Goal: Answer question/provide support: Answer question/provide support

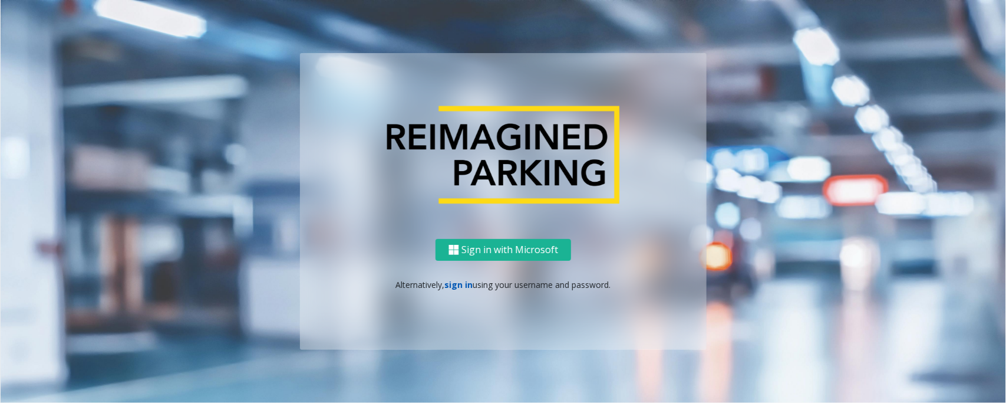
click at [456, 287] on link "sign in" at bounding box center [459, 284] width 28 height 11
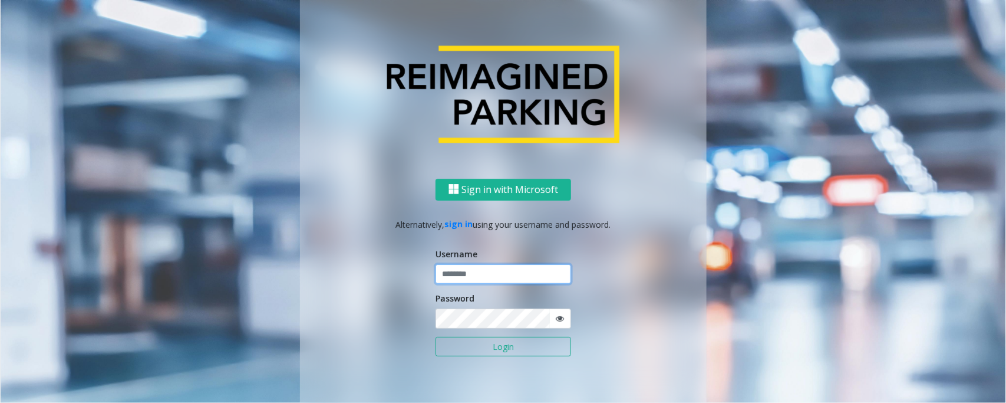
type input "*********"
click at [505, 346] on button "Login" at bounding box center [504, 347] width 136 height 20
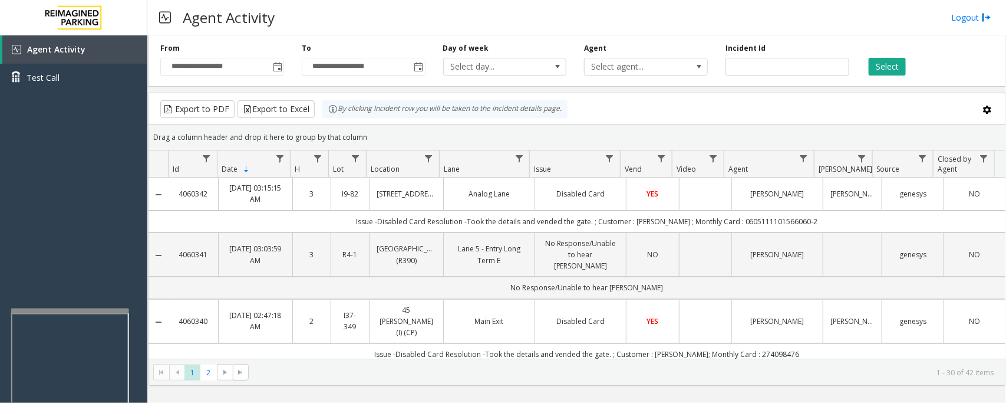
click at [123, 312] on div at bounding box center [70, 310] width 118 height 5
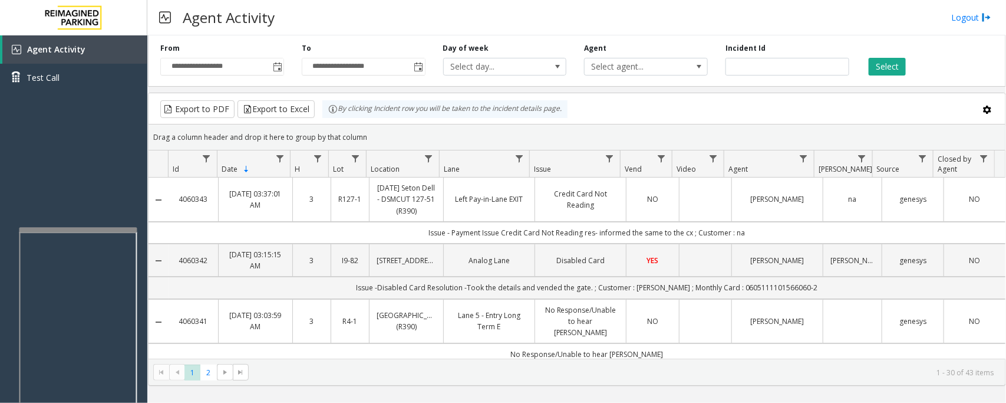
click at [114, 229] on div at bounding box center [78, 229] width 118 height 5
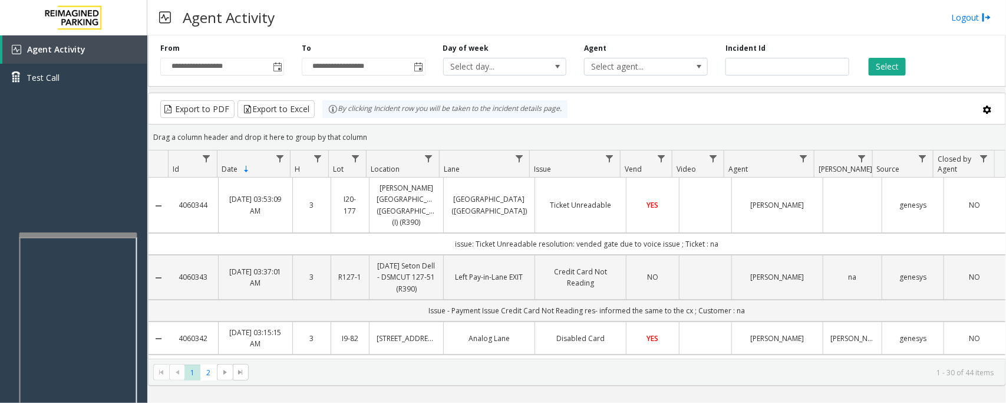
click at [120, 236] on div at bounding box center [78, 234] width 118 height 5
click at [95, 54] on link "Agent Activity" at bounding box center [74, 49] width 145 height 28
click at [74, 81] on link "Test Call" at bounding box center [73, 78] width 147 height 28
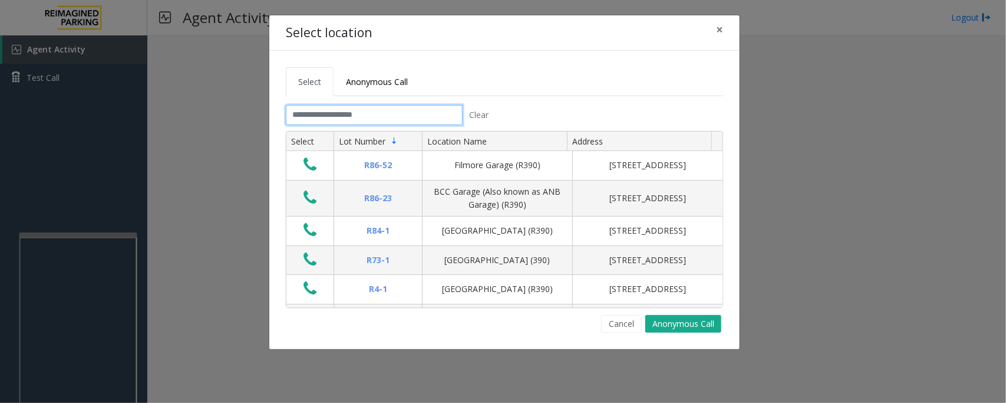
click at [427, 117] on input "text" at bounding box center [374, 115] width 177 height 20
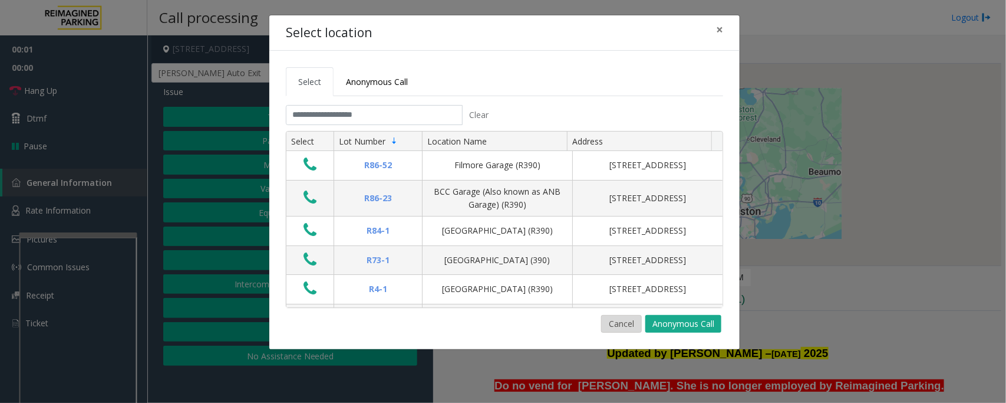
click at [629, 324] on button "Cancel" at bounding box center [621, 324] width 41 height 18
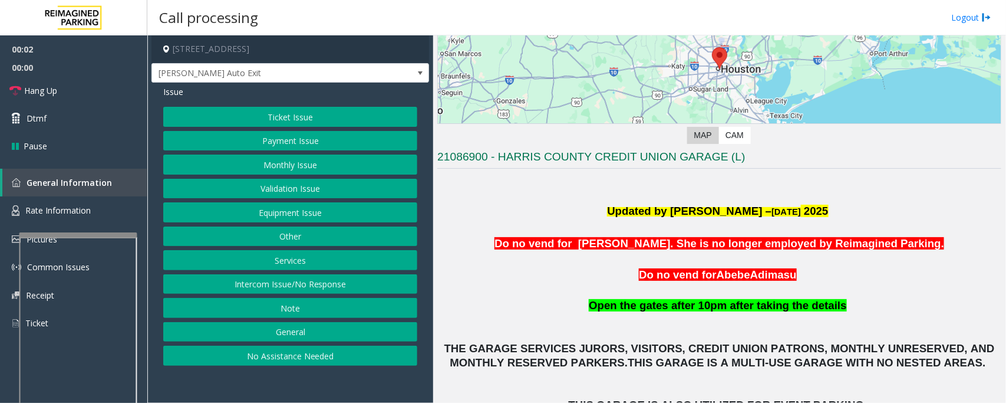
scroll to position [147, 0]
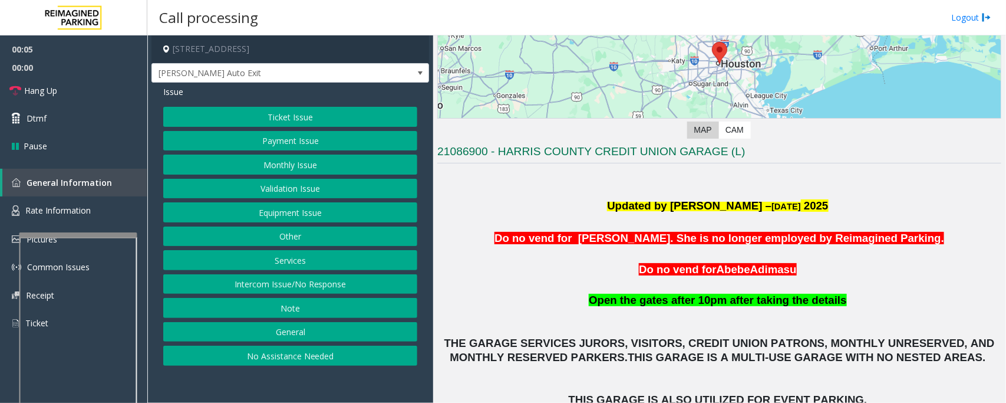
click at [314, 289] on button "Intercom Issue/No Response" at bounding box center [290, 284] width 254 height 20
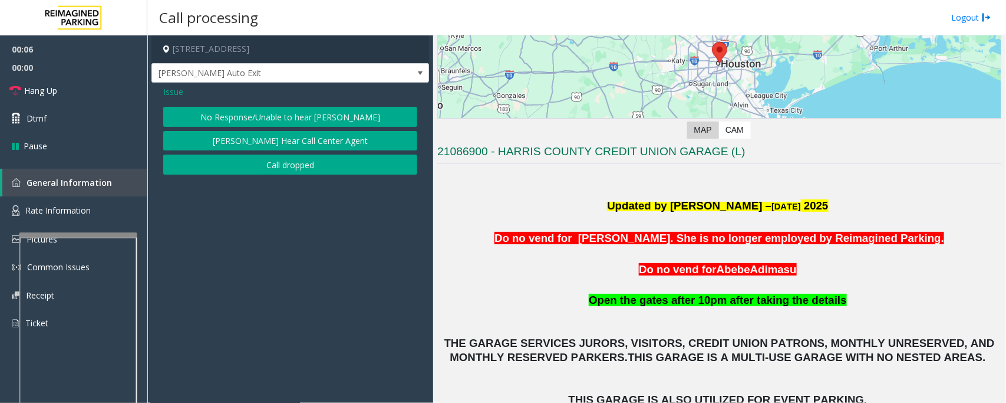
click at [289, 119] on button "No Response/Unable to hear [PERSON_NAME]" at bounding box center [290, 117] width 254 height 20
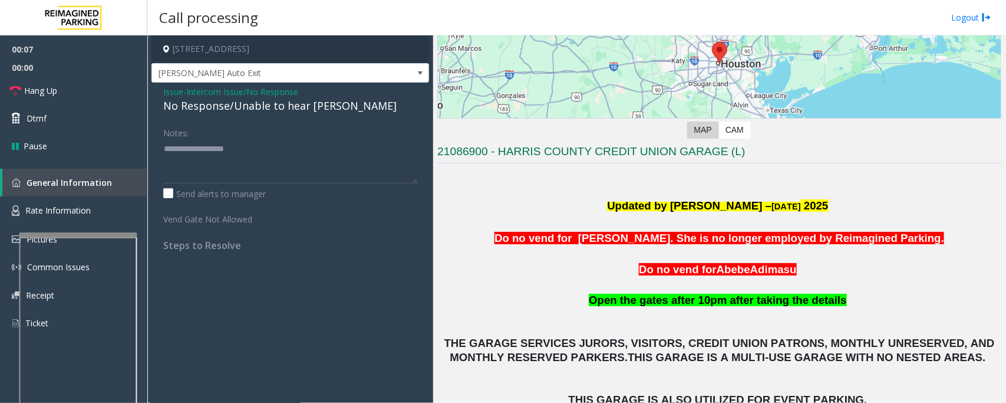
click at [305, 105] on div "No Response/Unable to hear [PERSON_NAME]" at bounding box center [290, 106] width 254 height 16
click at [316, 154] on textarea at bounding box center [290, 161] width 254 height 44
type textarea "**********"
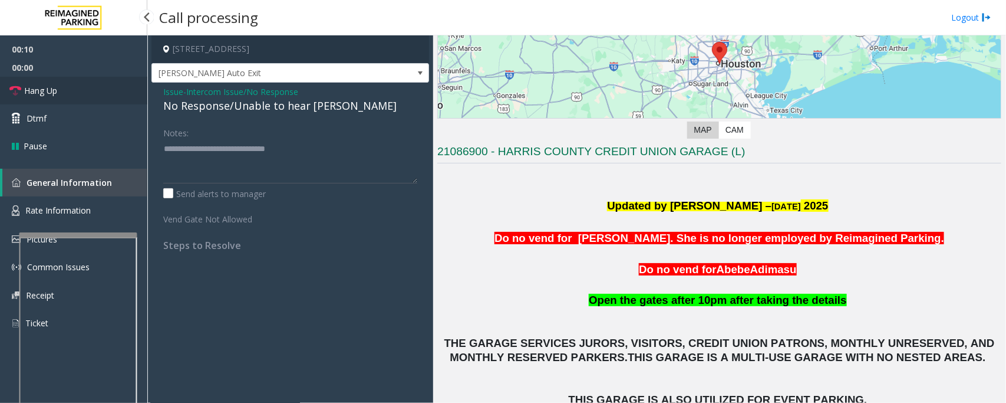
click at [61, 95] on link "Hang Up" at bounding box center [73, 91] width 147 height 28
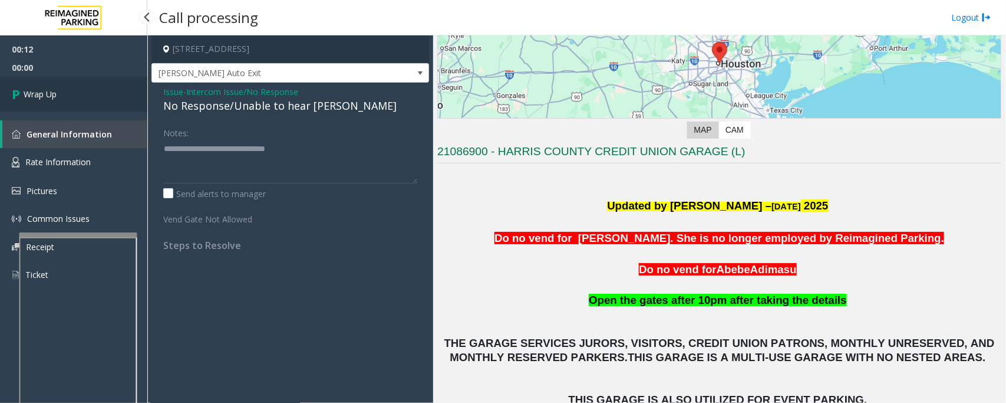
click at [61, 95] on link "Wrap Up" at bounding box center [73, 94] width 147 height 35
